Goal: Transaction & Acquisition: Download file/media

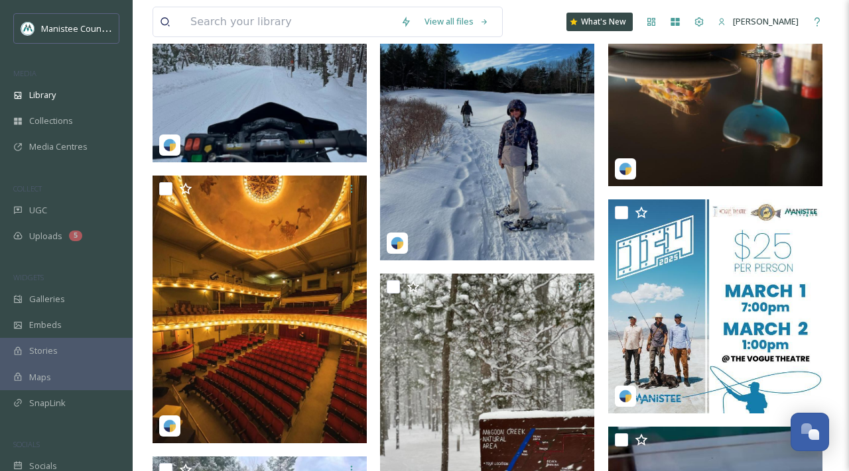
scroll to position [0, 1]
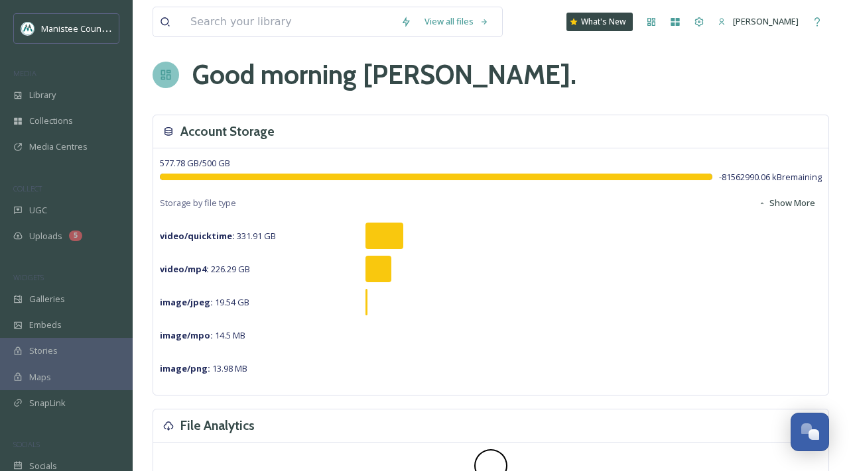
scroll to position [9, 0]
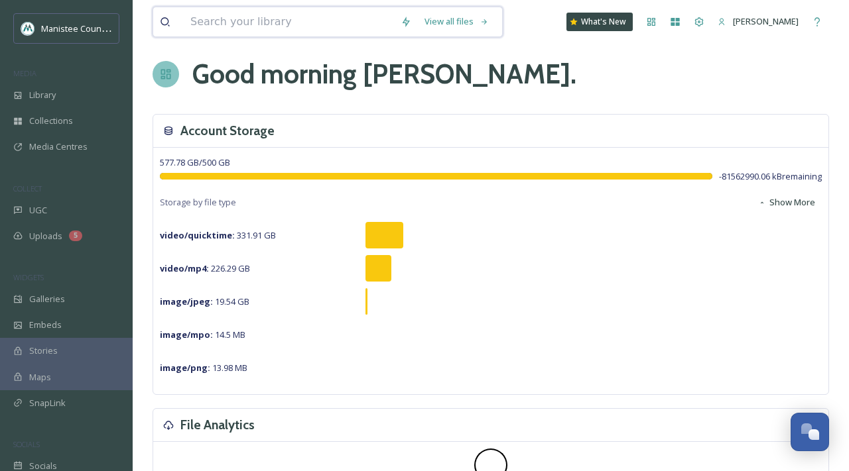
click at [233, 23] on input at bounding box center [289, 21] width 210 height 29
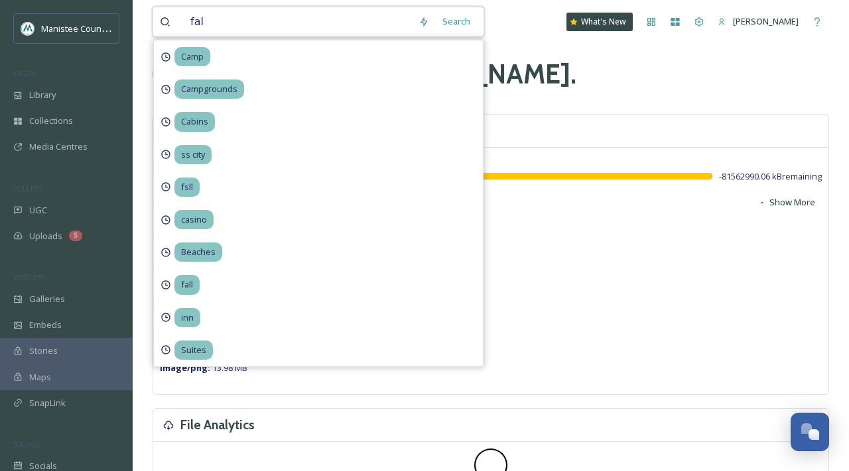
type input "fall"
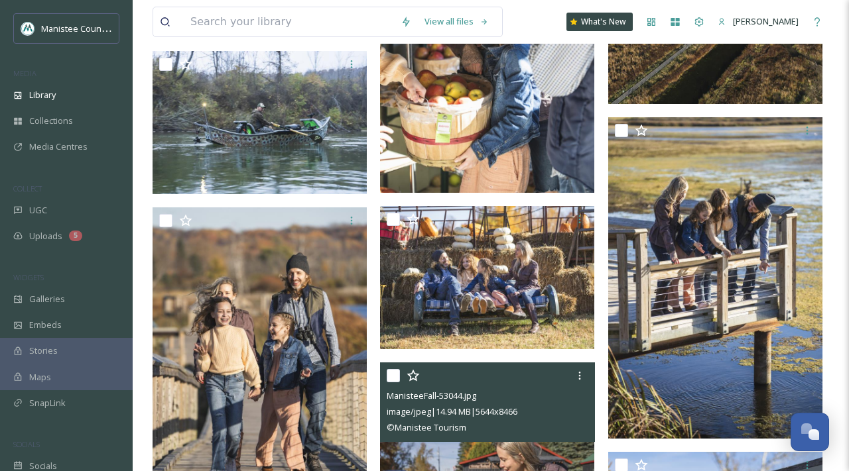
scroll to position [10154, 0]
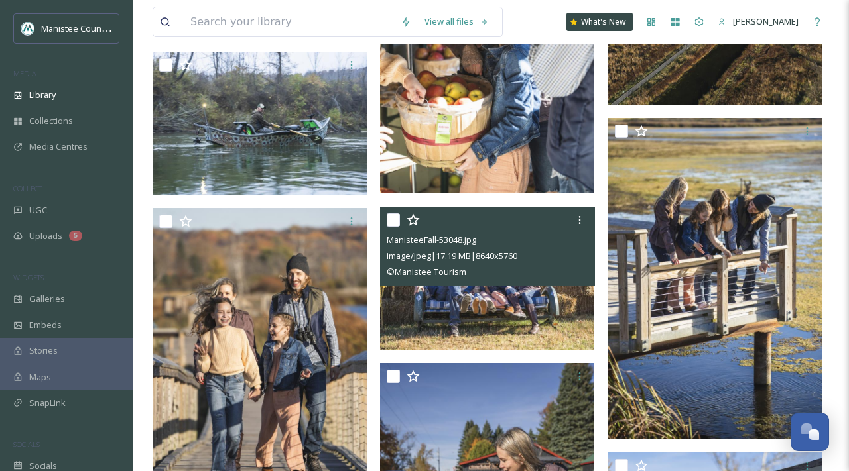
click at [517, 252] on span "image/jpeg | 17.19 MB | 8640 x 5760" at bounding box center [452, 256] width 131 height 12
click at [494, 312] on img at bounding box center [487, 278] width 214 height 143
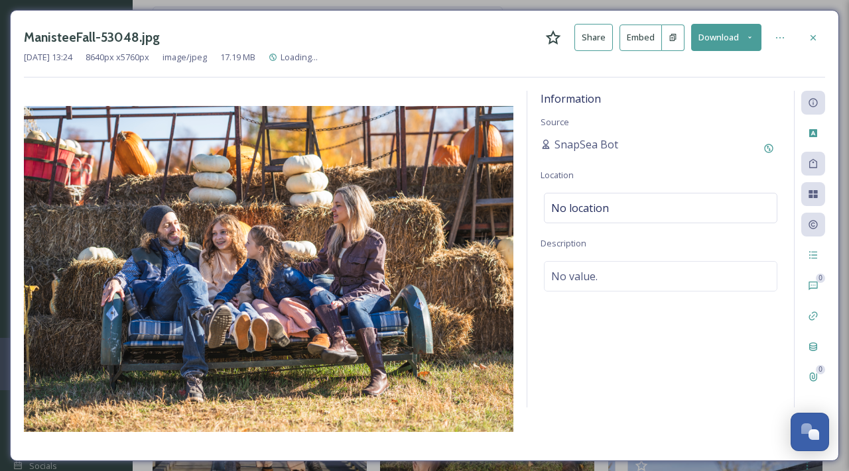
click at [717, 39] on button "Download" at bounding box center [726, 37] width 70 height 27
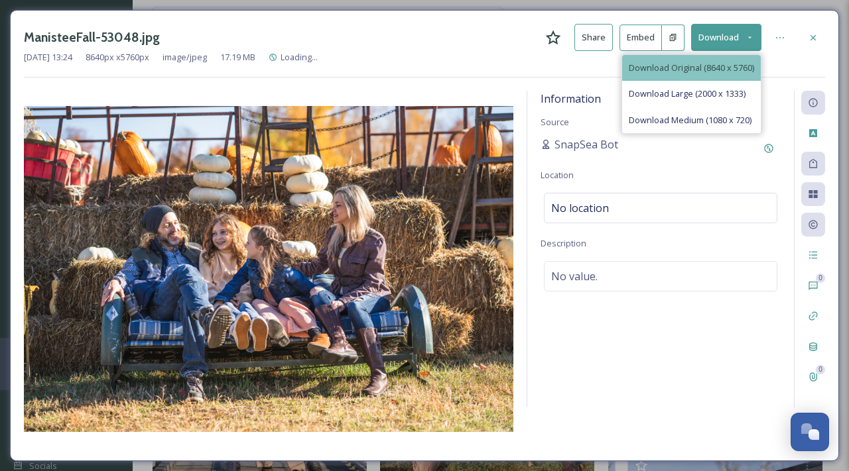
click at [701, 68] on span "Download Original (8640 x 5760)" at bounding box center [691, 68] width 125 height 13
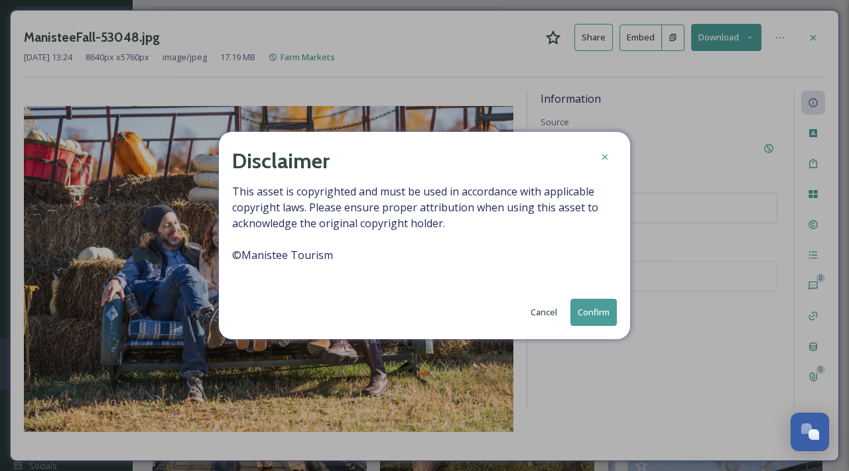
click at [593, 313] on button "Confirm" at bounding box center [593, 312] width 46 height 27
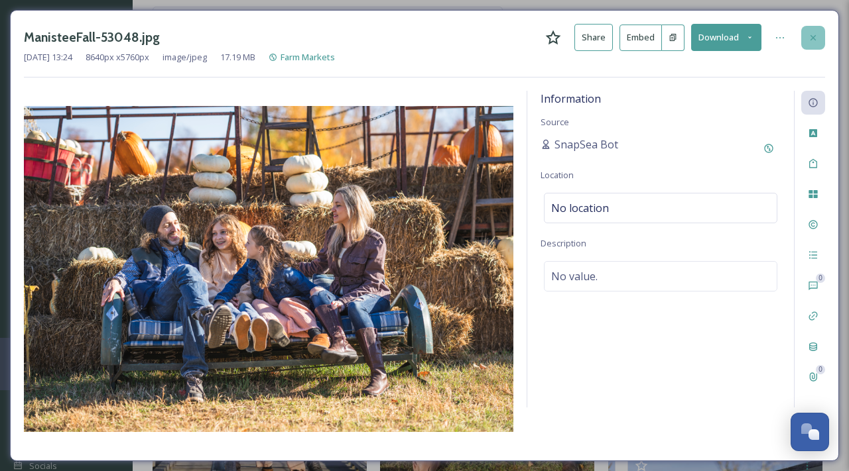
click at [813, 36] on icon at bounding box center [813, 37] width 11 height 11
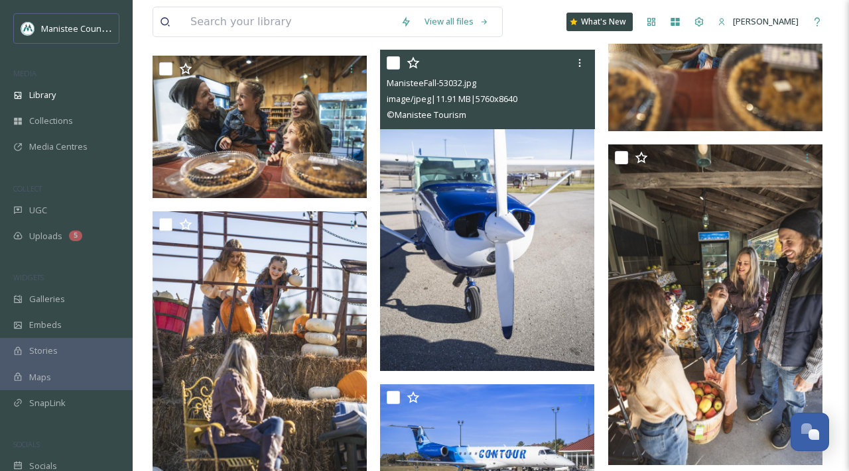
scroll to position [11134, 0]
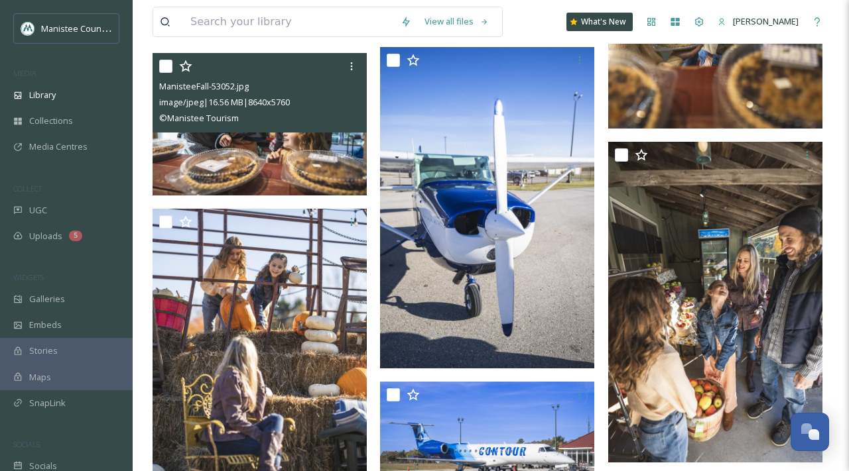
click at [306, 162] on img at bounding box center [259, 124] width 214 height 143
